Goal: Information Seeking & Learning: Compare options

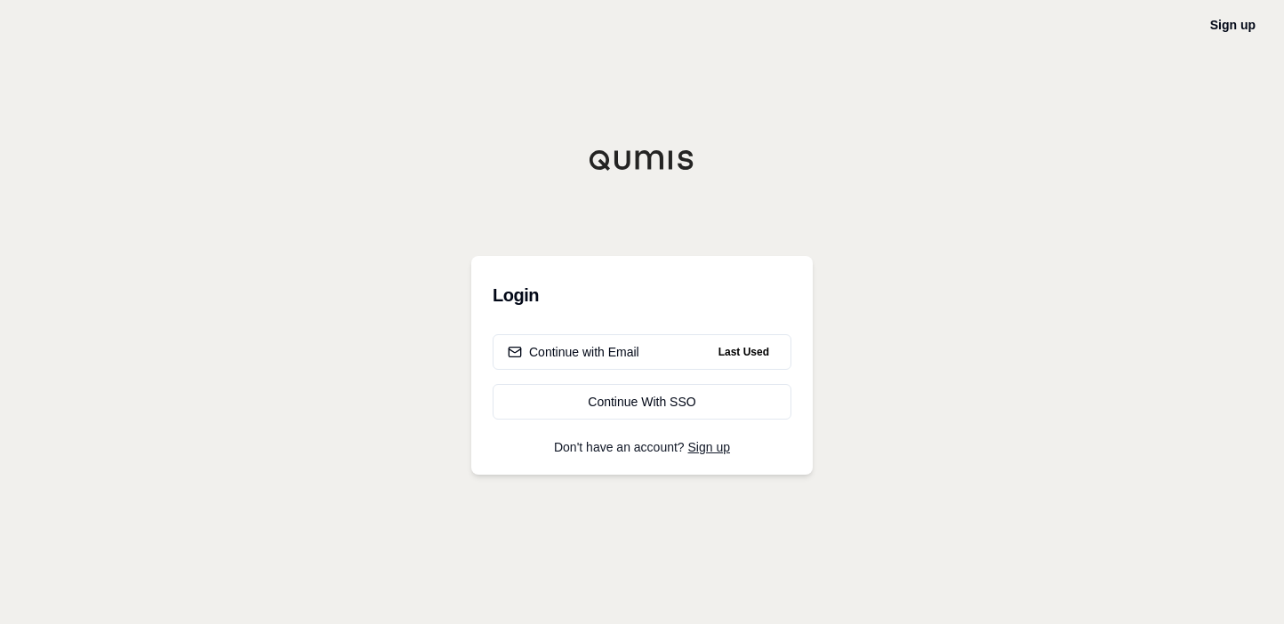
click at [666, 422] on div "Login Continue with Email Last Used Continue With SSO Don't have an account? Si…" at bounding box center [641, 365] width 341 height 219
click at [663, 410] on div "Continue With SSO" at bounding box center [642, 402] width 269 height 18
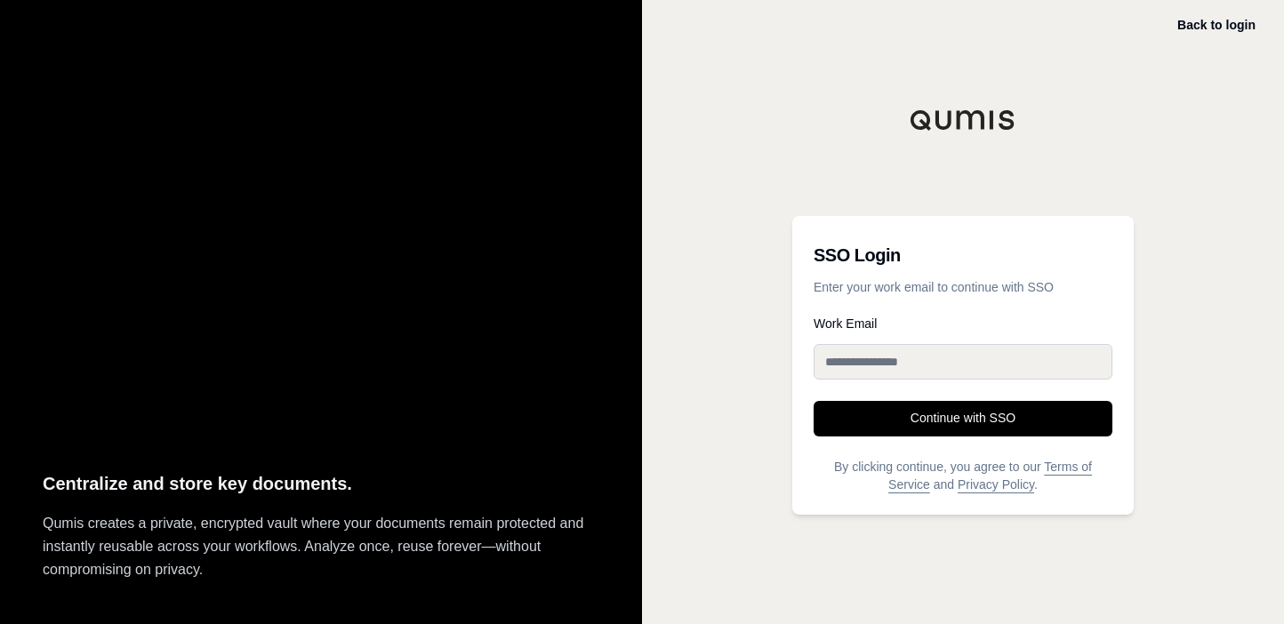
click at [931, 411] on button "Continue with SSO" at bounding box center [963, 419] width 299 height 36
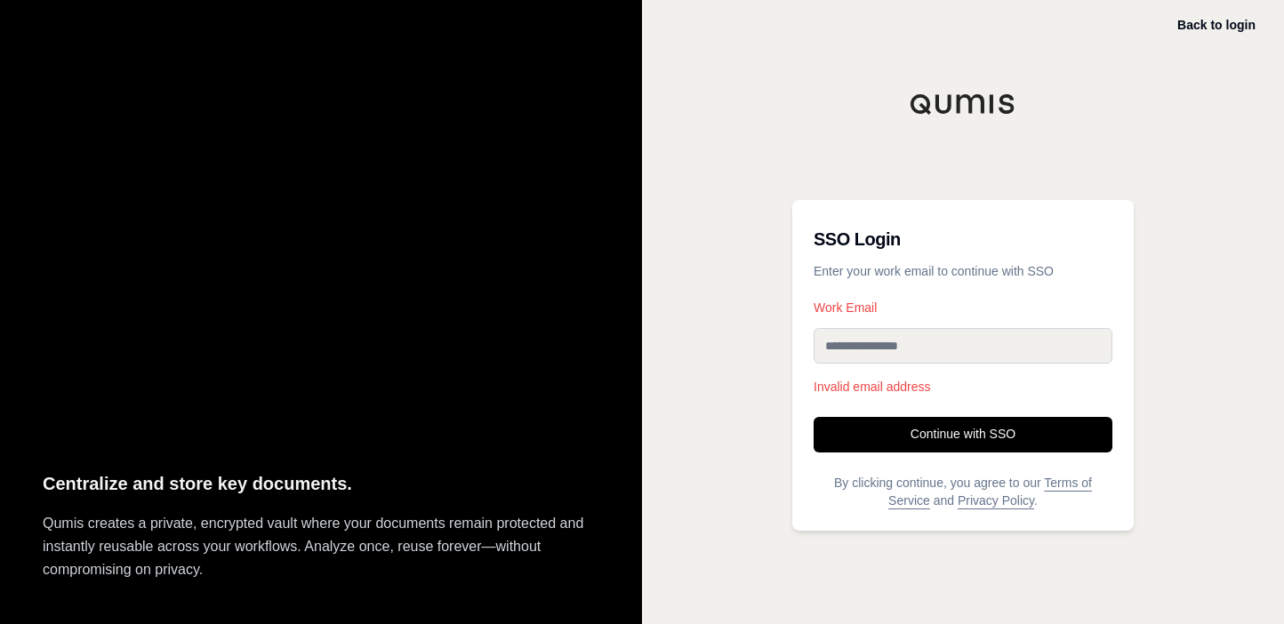
click at [883, 348] on input "Work Email" at bounding box center [963, 346] width 299 height 36
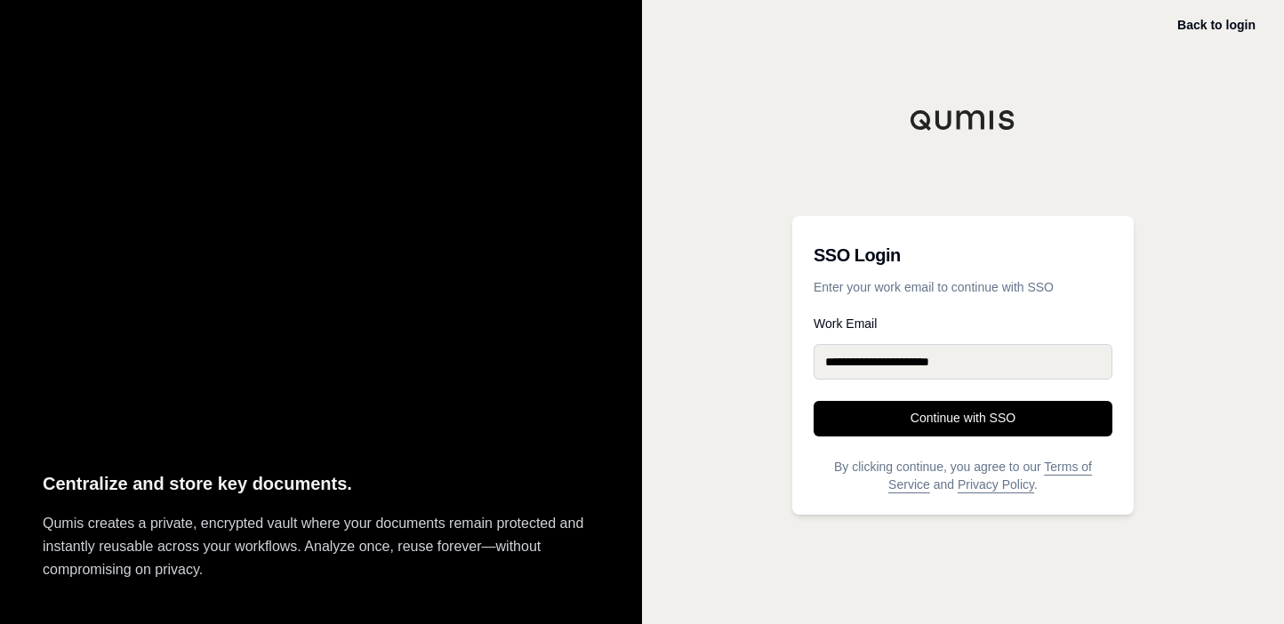
type input "**********"
click at [814, 401] on button "Continue with SSO" at bounding box center [963, 419] width 299 height 36
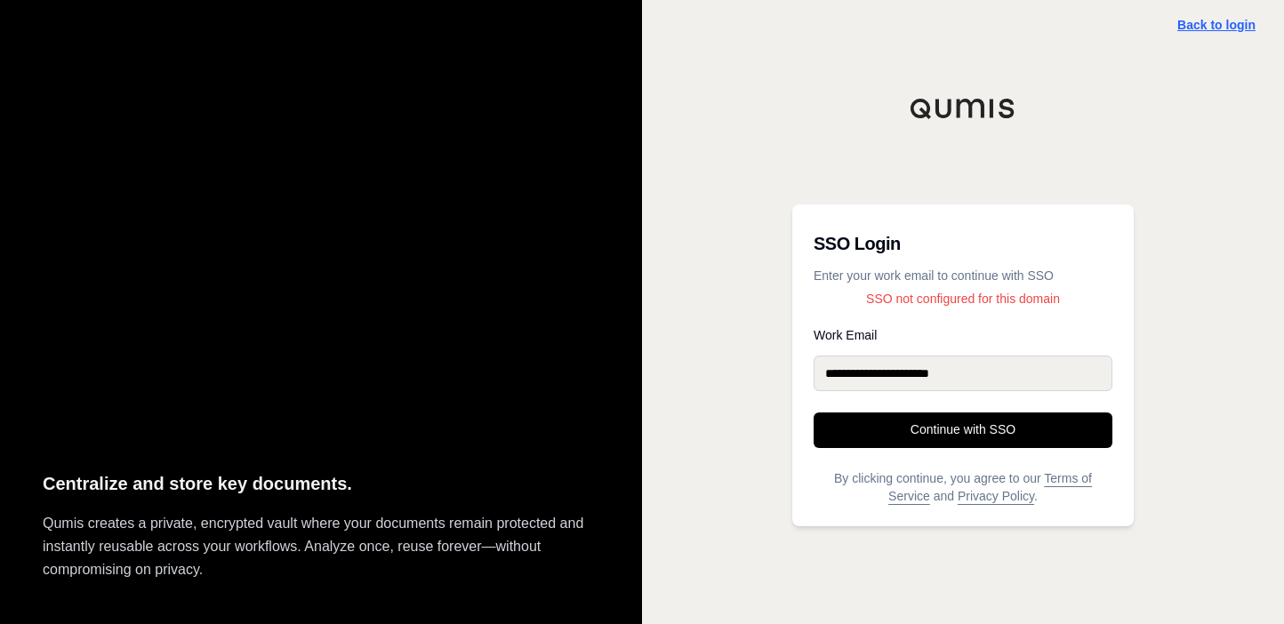
click at [1202, 22] on link "Back to login" at bounding box center [1216, 25] width 78 height 14
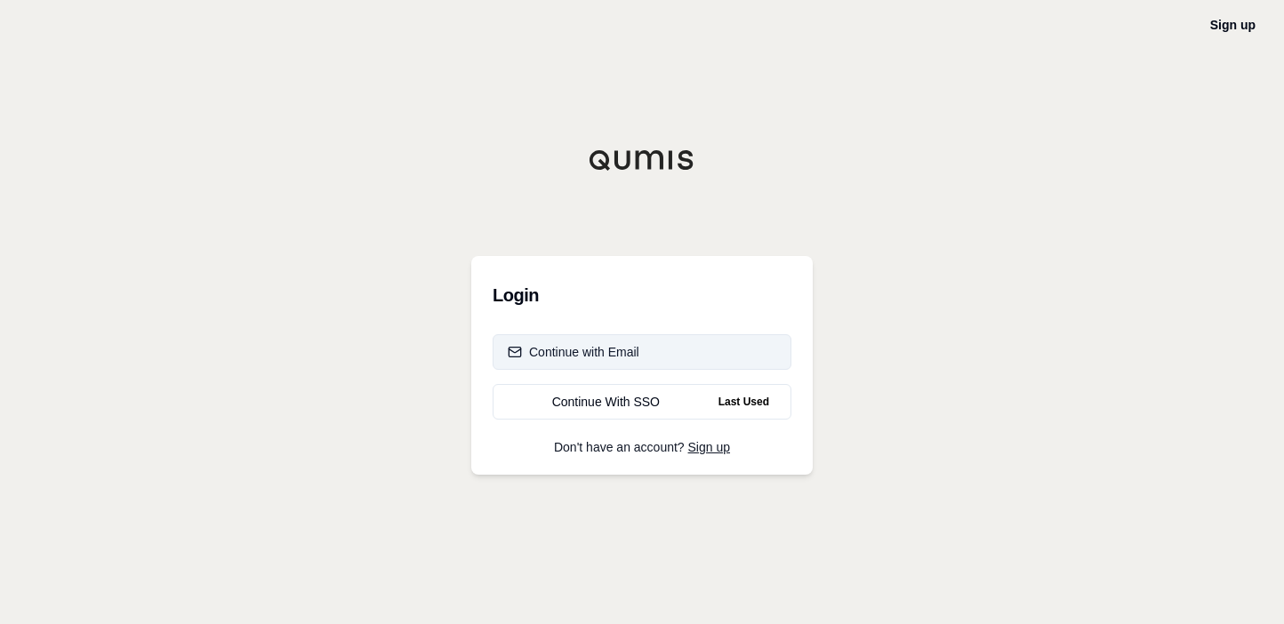
click at [627, 360] on button "Continue with Email" at bounding box center [642, 352] width 299 height 36
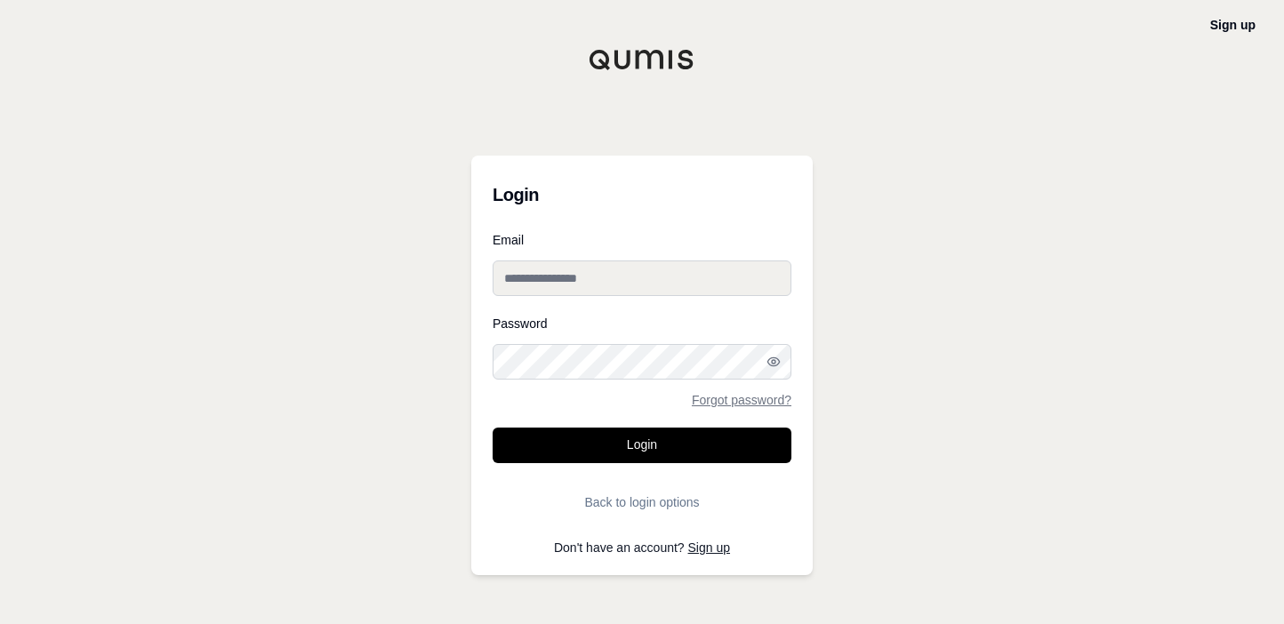
type input "**********"
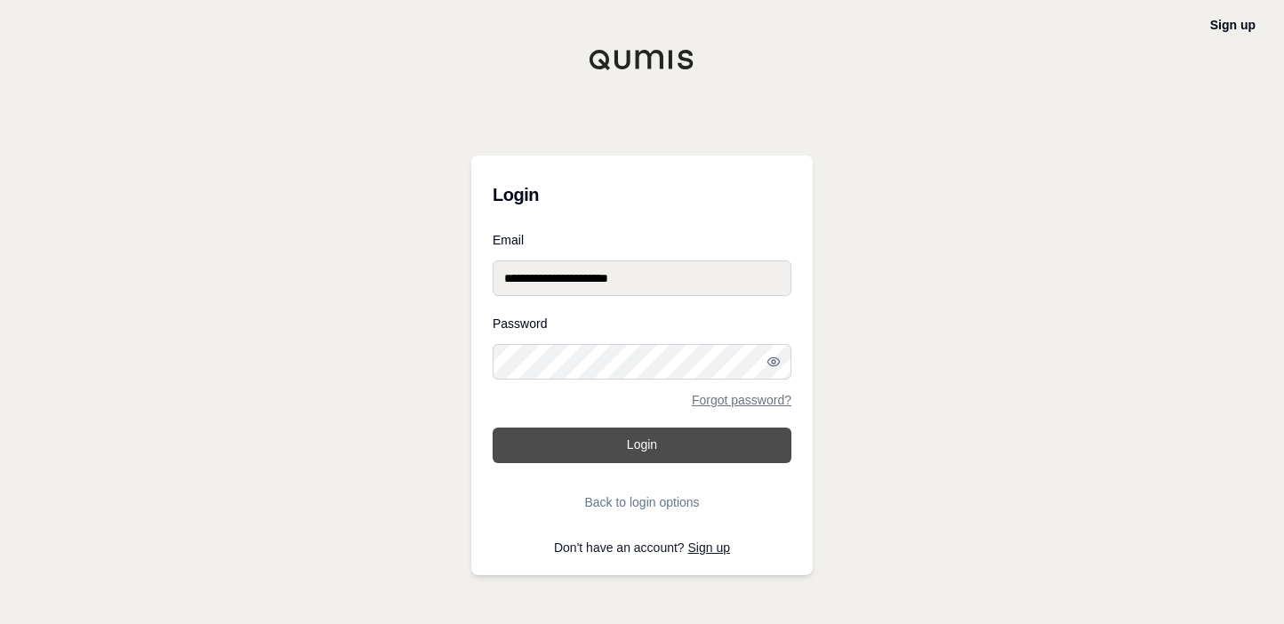
click at [649, 449] on button "Login" at bounding box center [642, 446] width 299 height 36
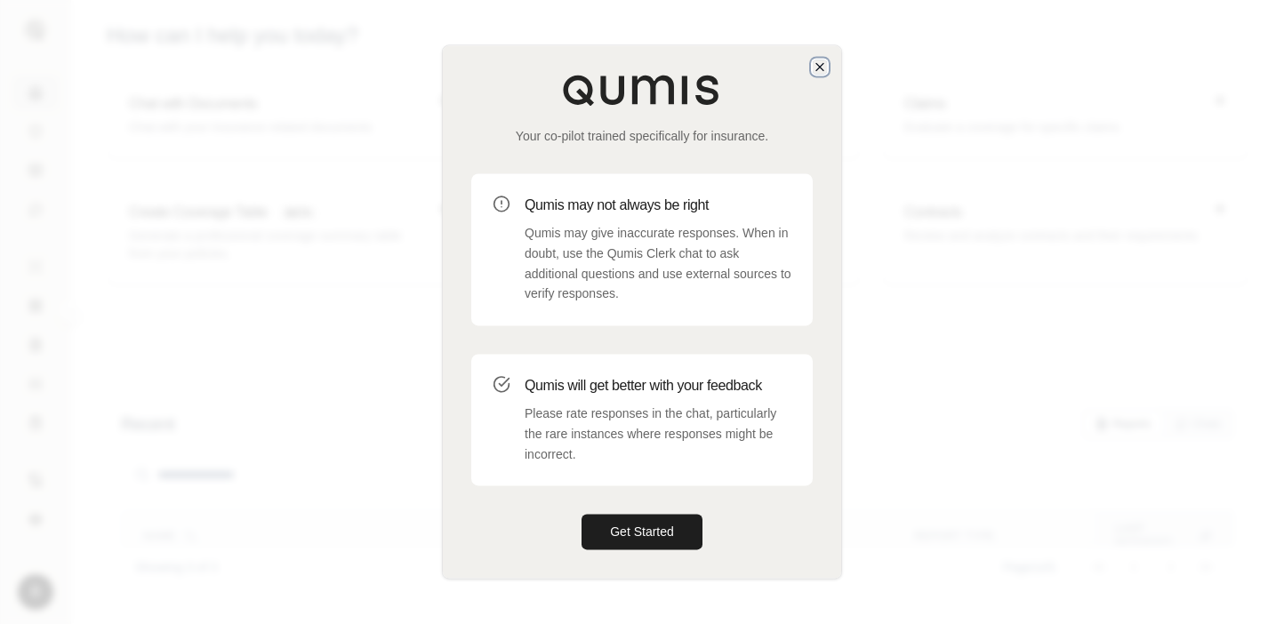
click at [819, 67] on icon "button" at bounding box center [819, 66] width 7 height 7
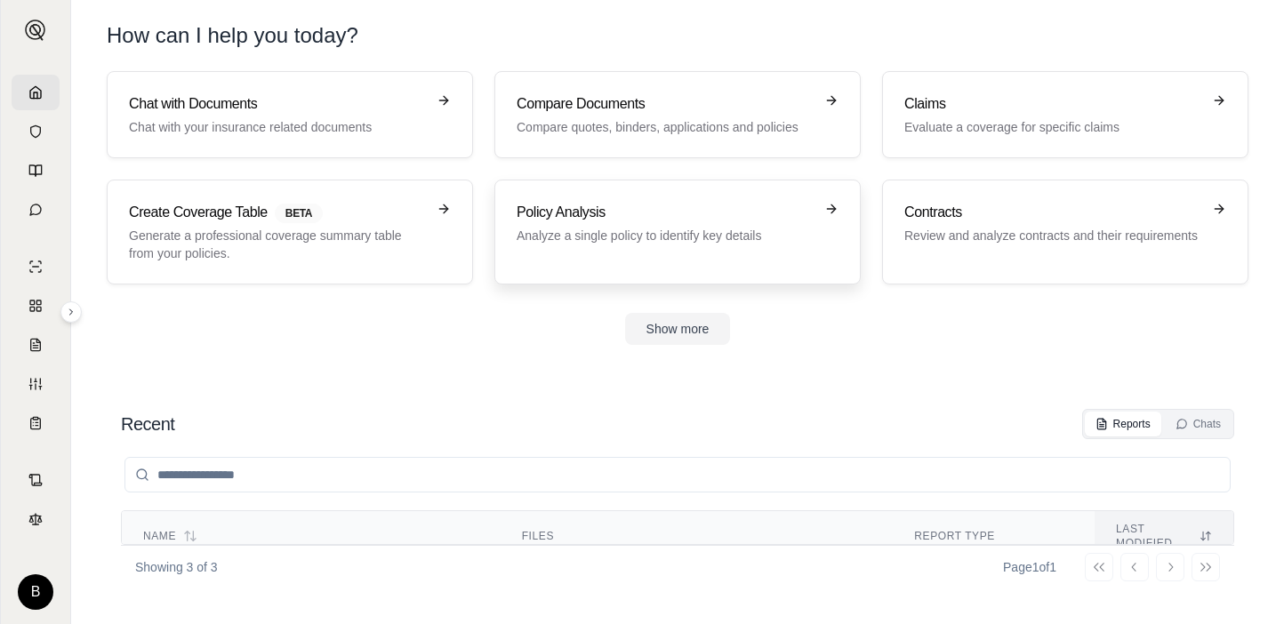
click at [704, 253] on div "Policy Analysis Analyze a single policy to identify key details" at bounding box center [678, 232] width 322 height 60
click at [309, 248] on p "Generate a professional coverage summary table from your policies." at bounding box center [277, 245] width 297 height 36
click at [701, 132] on p "Compare quotes, binders, applications and policies" at bounding box center [665, 127] width 297 height 18
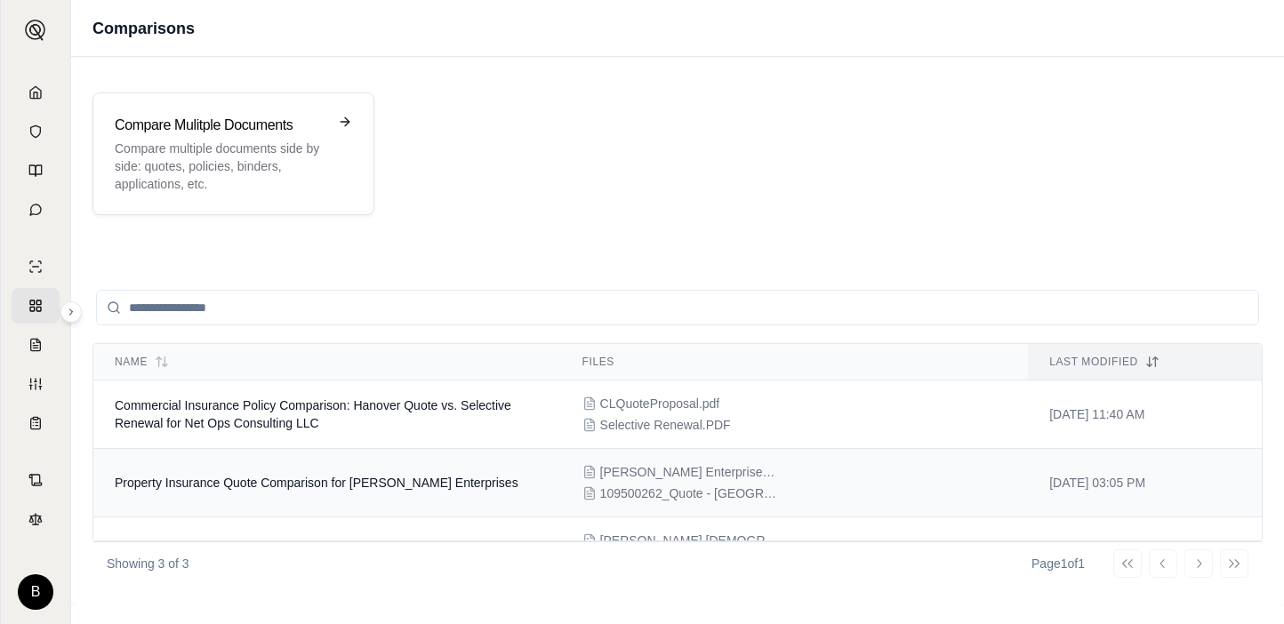
click at [323, 491] on td "Property Insurance Quote Comparison for [PERSON_NAME] Enterprises" at bounding box center [327, 483] width 468 height 68
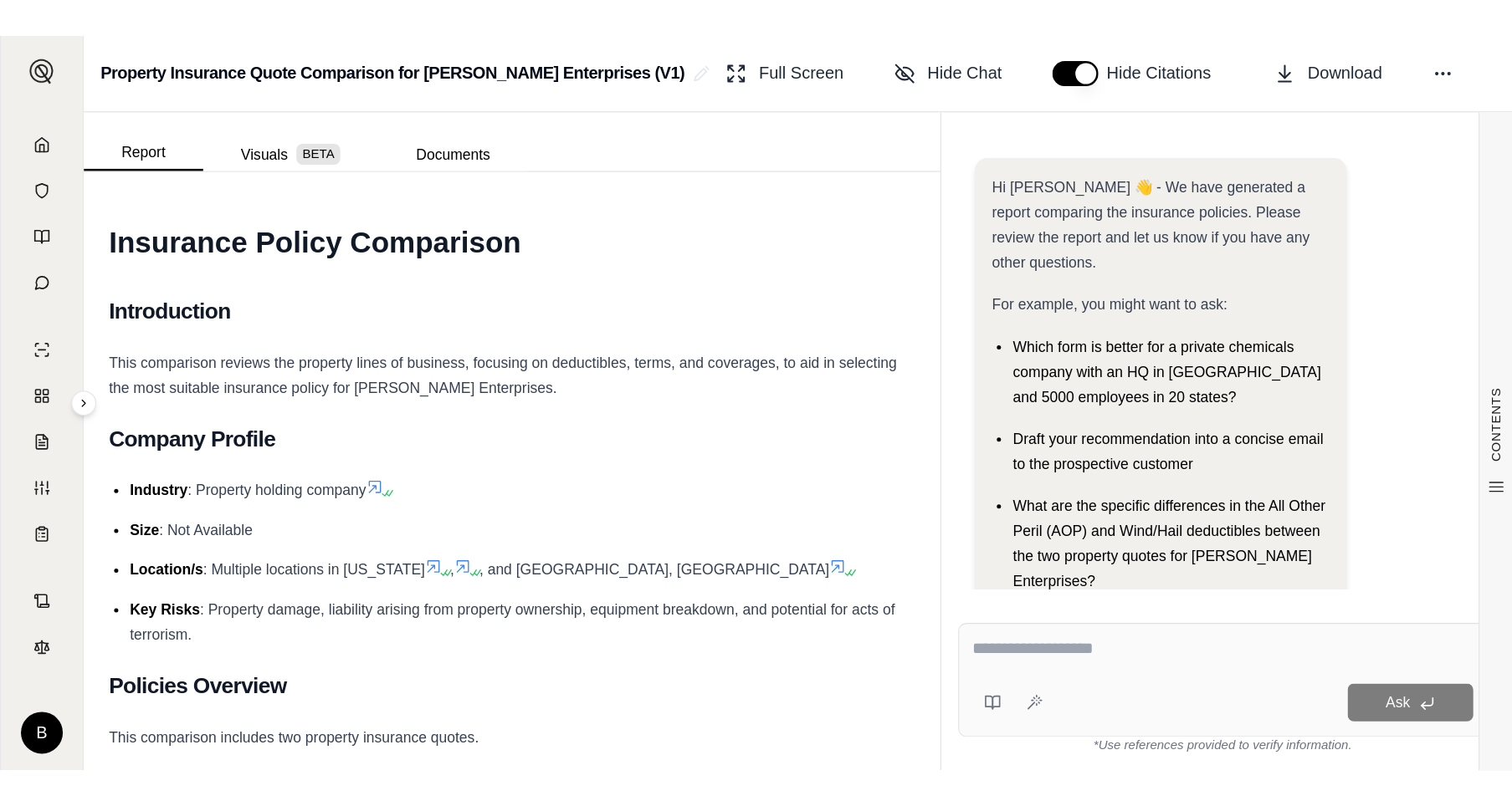
scroll to position [130, 0]
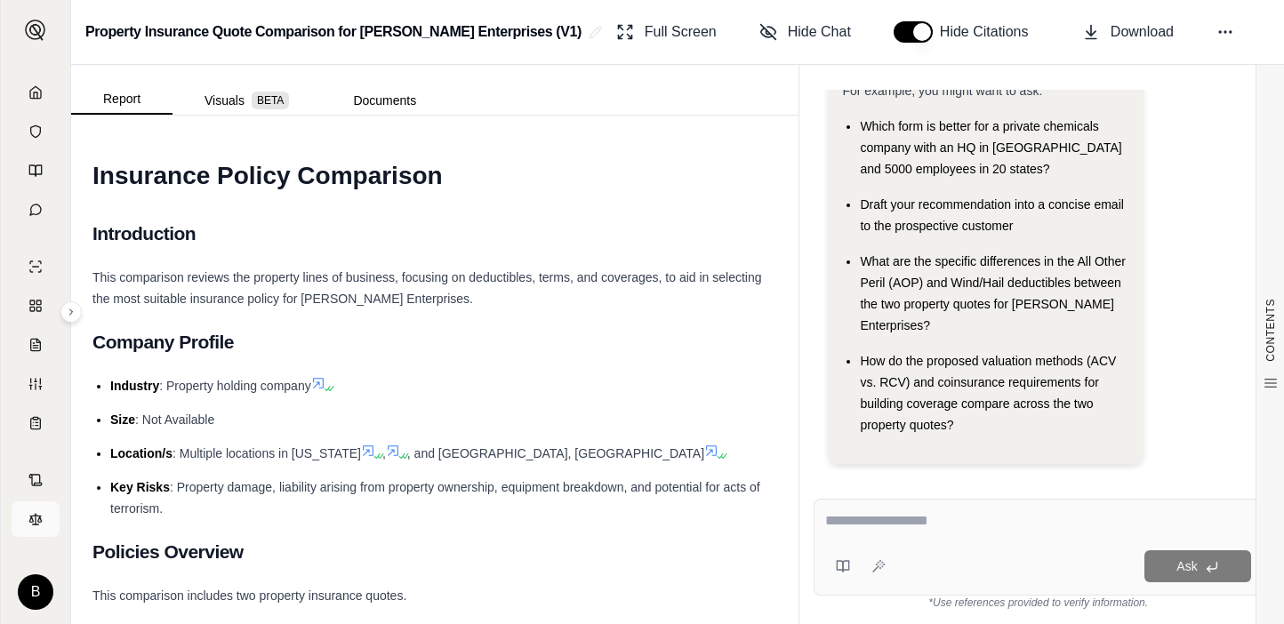
click at [35, 524] on icon at bounding box center [35, 519] width 14 height 14
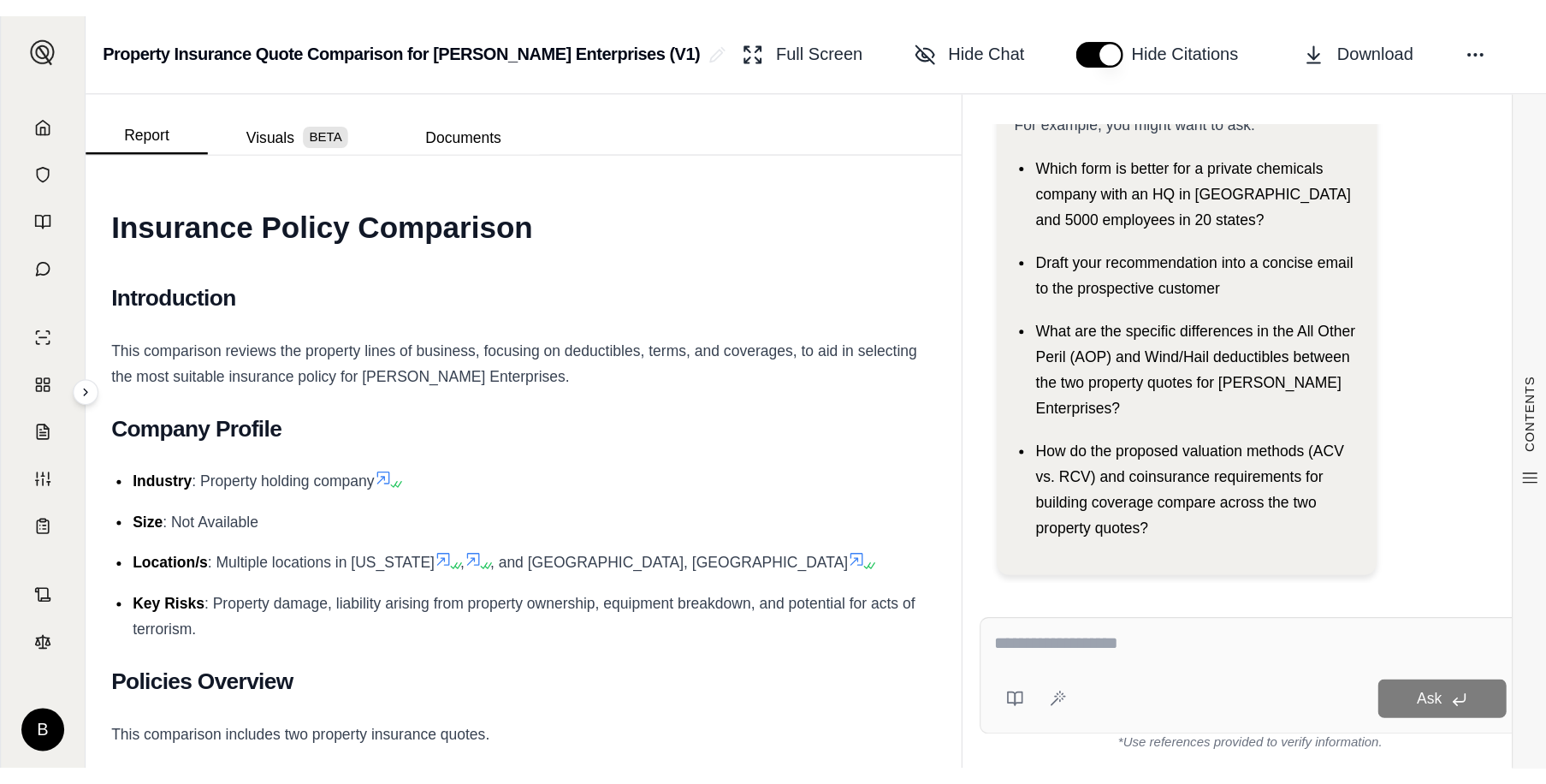
scroll to position [0, 0]
